Goal: Task Accomplishment & Management: Manage account settings

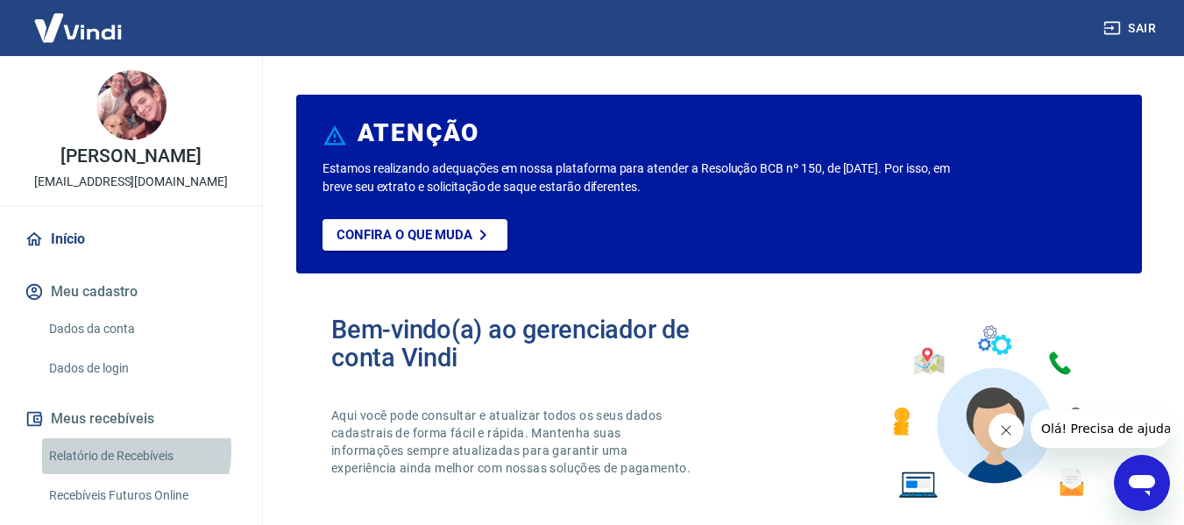
click at [111, 469] on link "Relatório de Recebíveis" at bounding box center [141, 456] width 199 height 36
